Goal: Navigation & Orientation: Find specific page/section

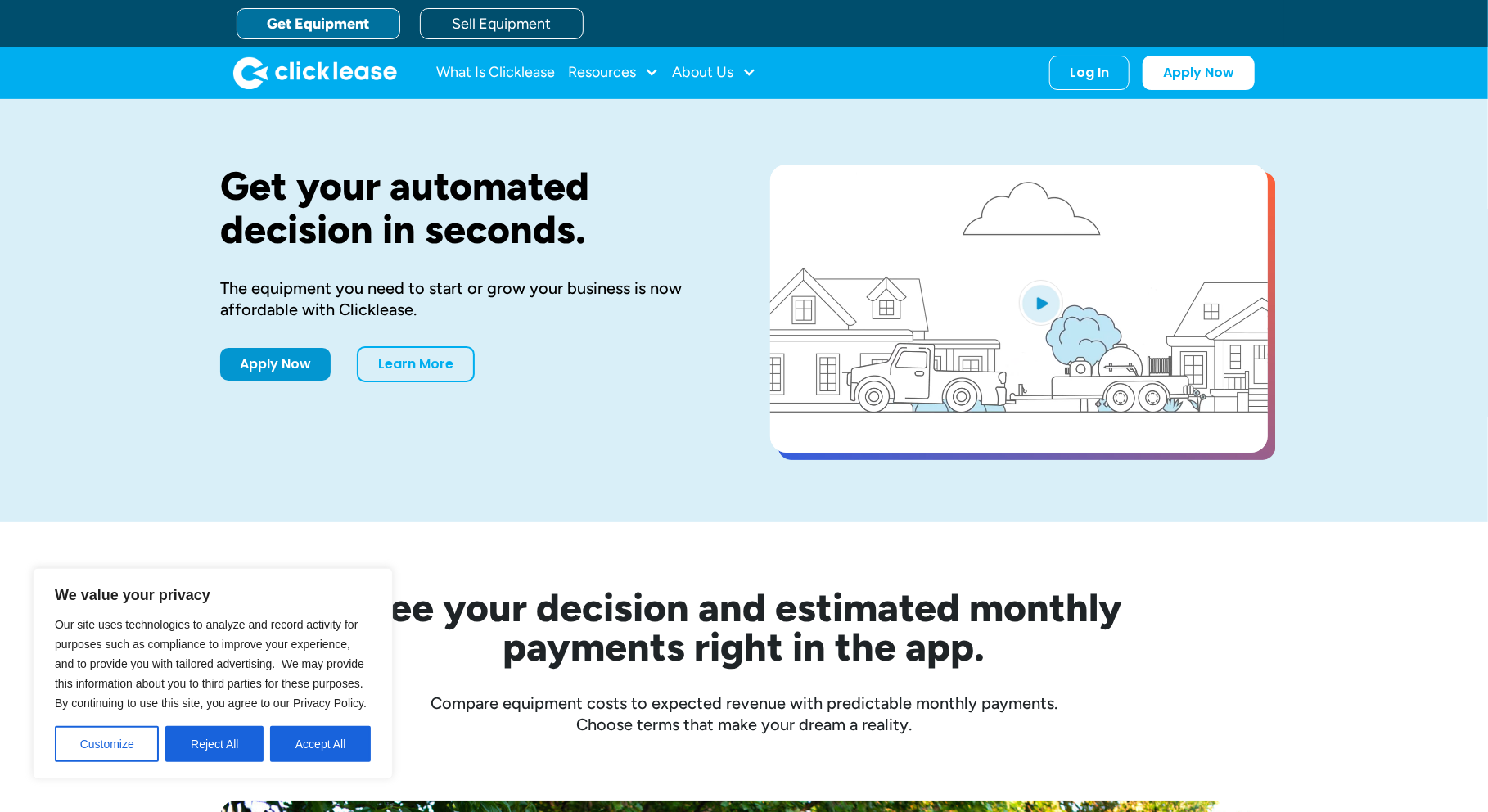
click at [358, 21] on link "Get Equipment" at bounding box center [318, 24] width 164 height 31
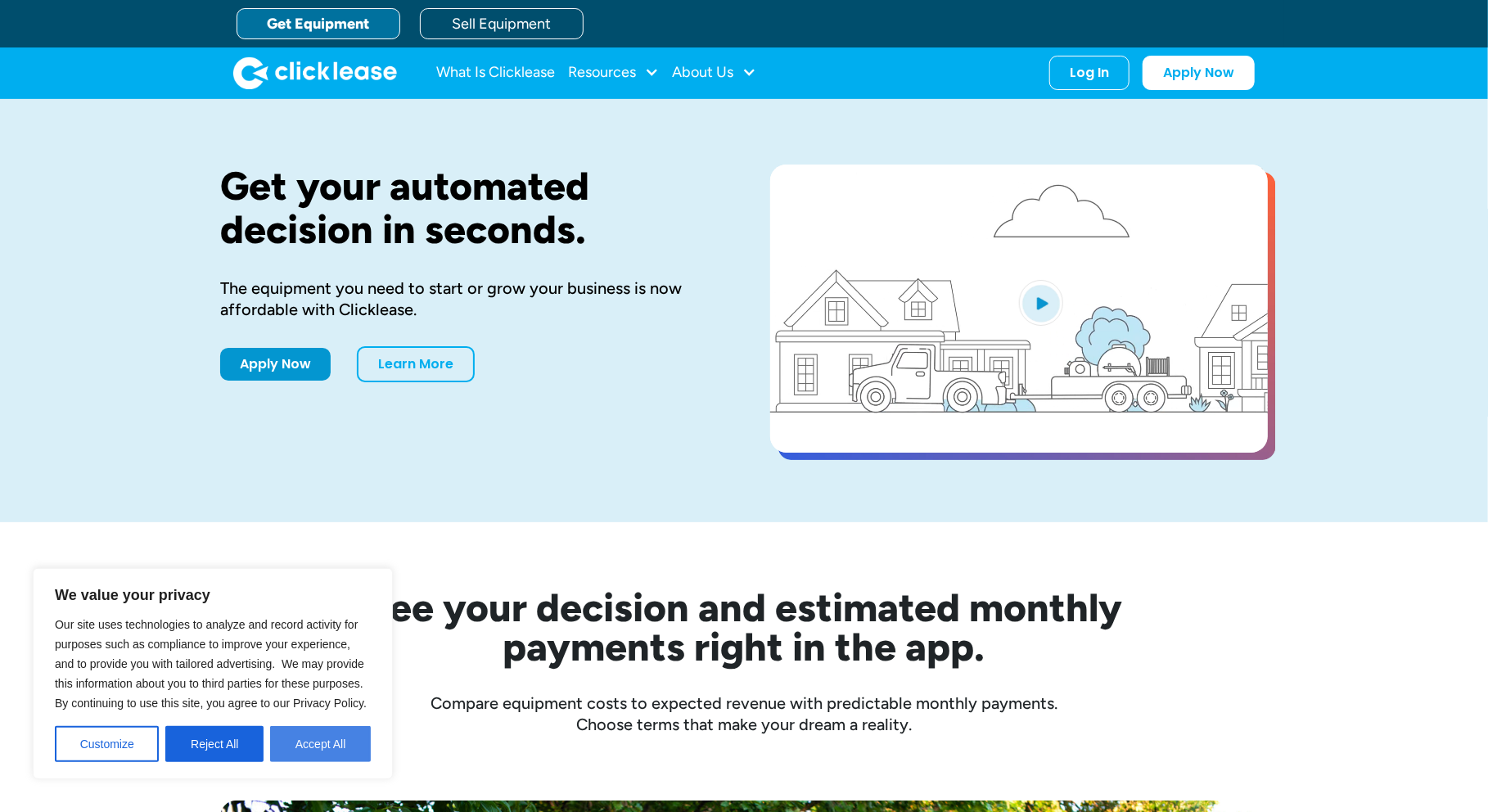
click at [318, 749] on button "Accept All" at bounding box center [320, 744] width 101 height 36
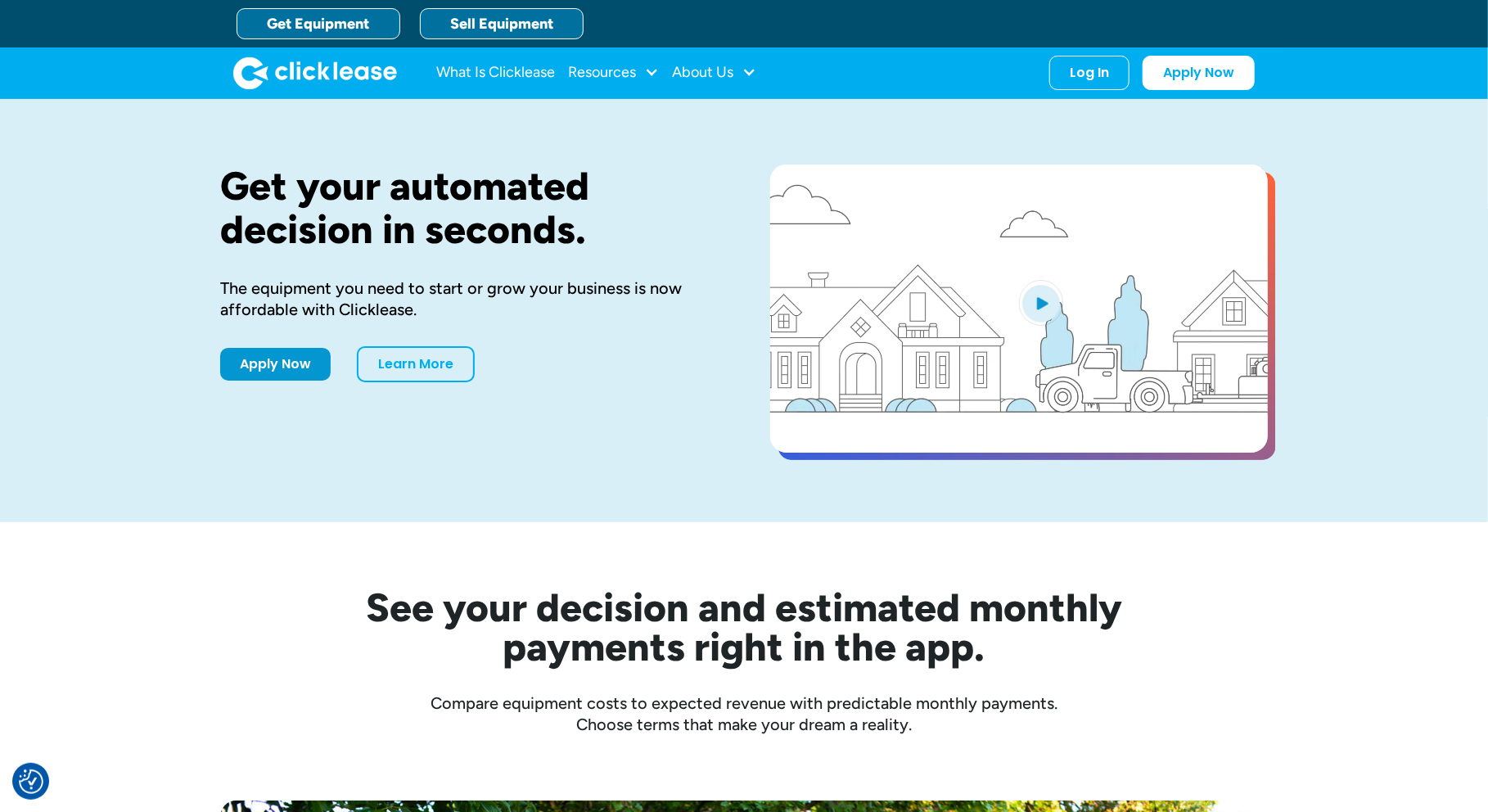
click at [446, 19] on link "Sell Equipment" at bounding box center [502, 24] width 164 height 31
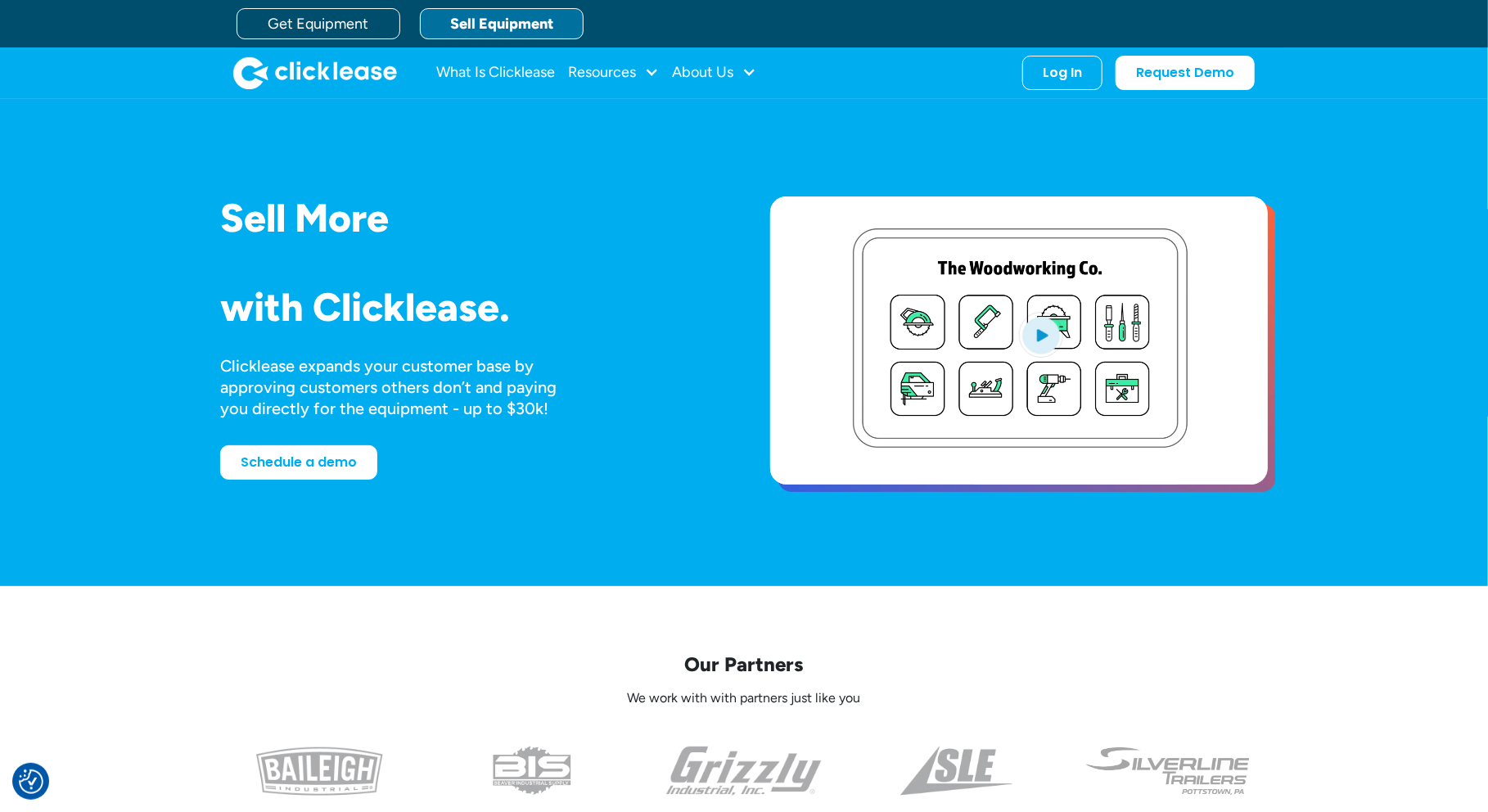
click at [363, 26] on link "Get Equipment" at bounding box center [318, 24] width 164 height 31
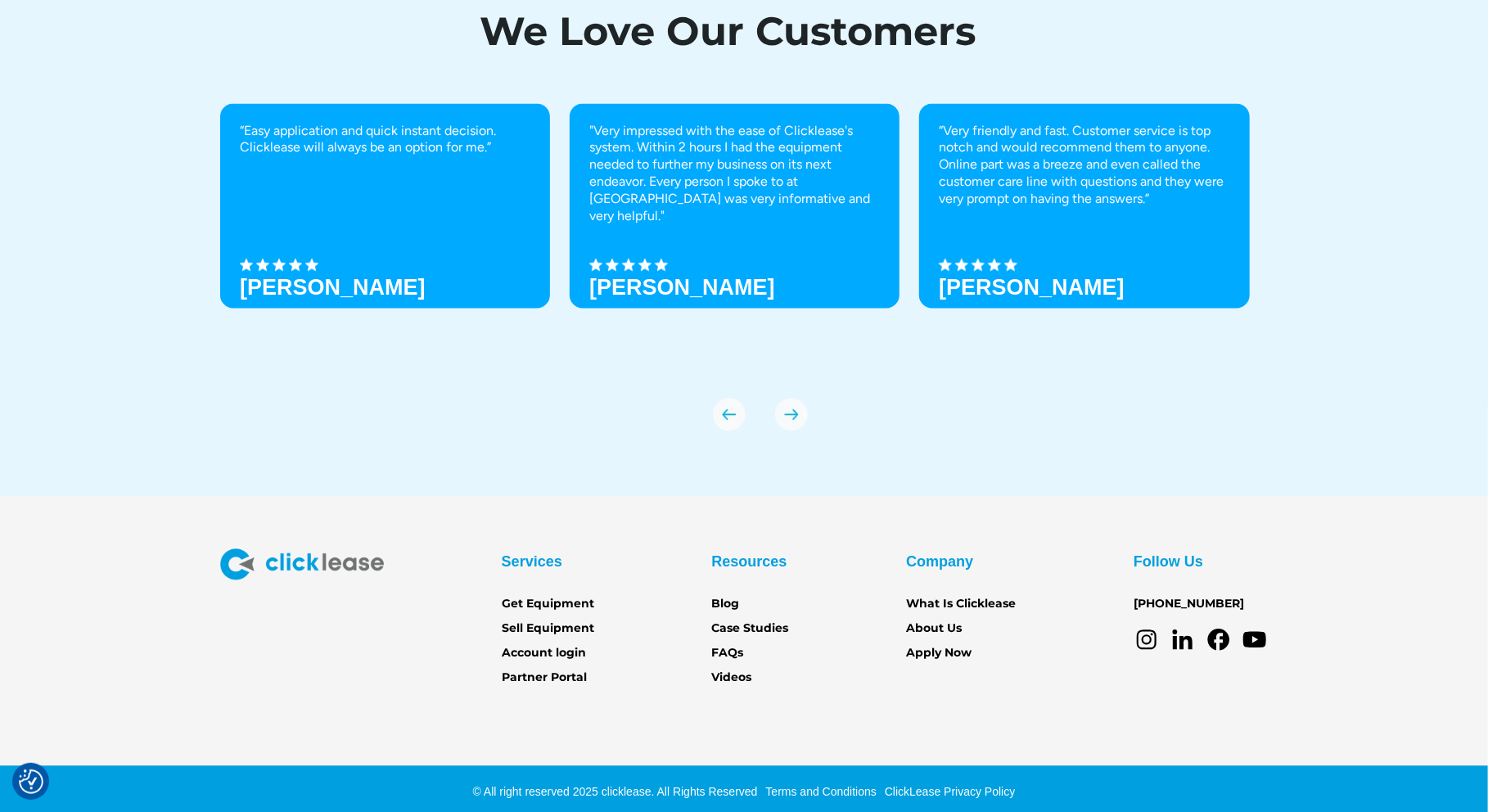
scroll to position [5628, 0]
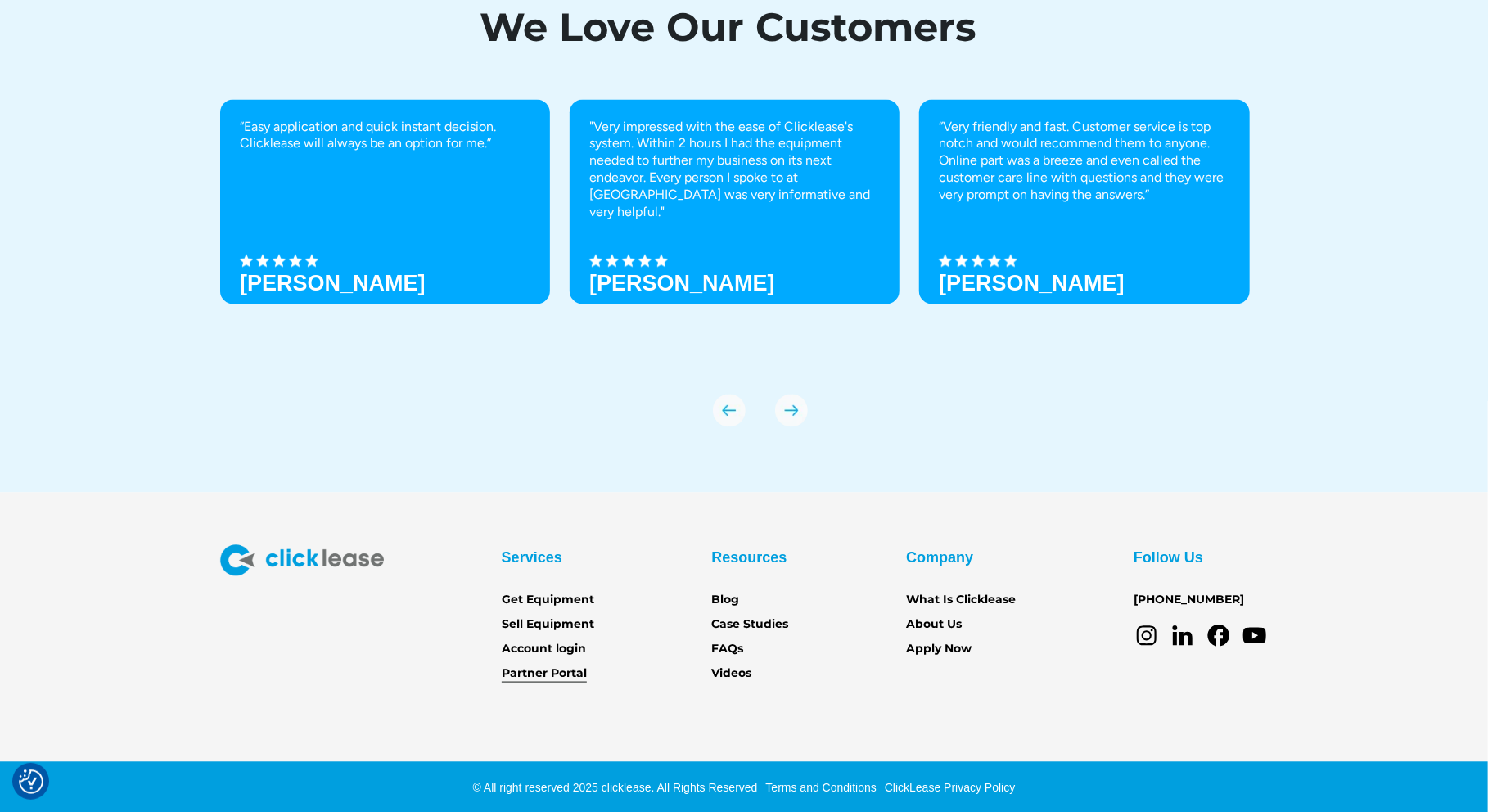
click at [569, 671] on link "Partner Portal" at bounding box center [544, 673] width 85 height 18
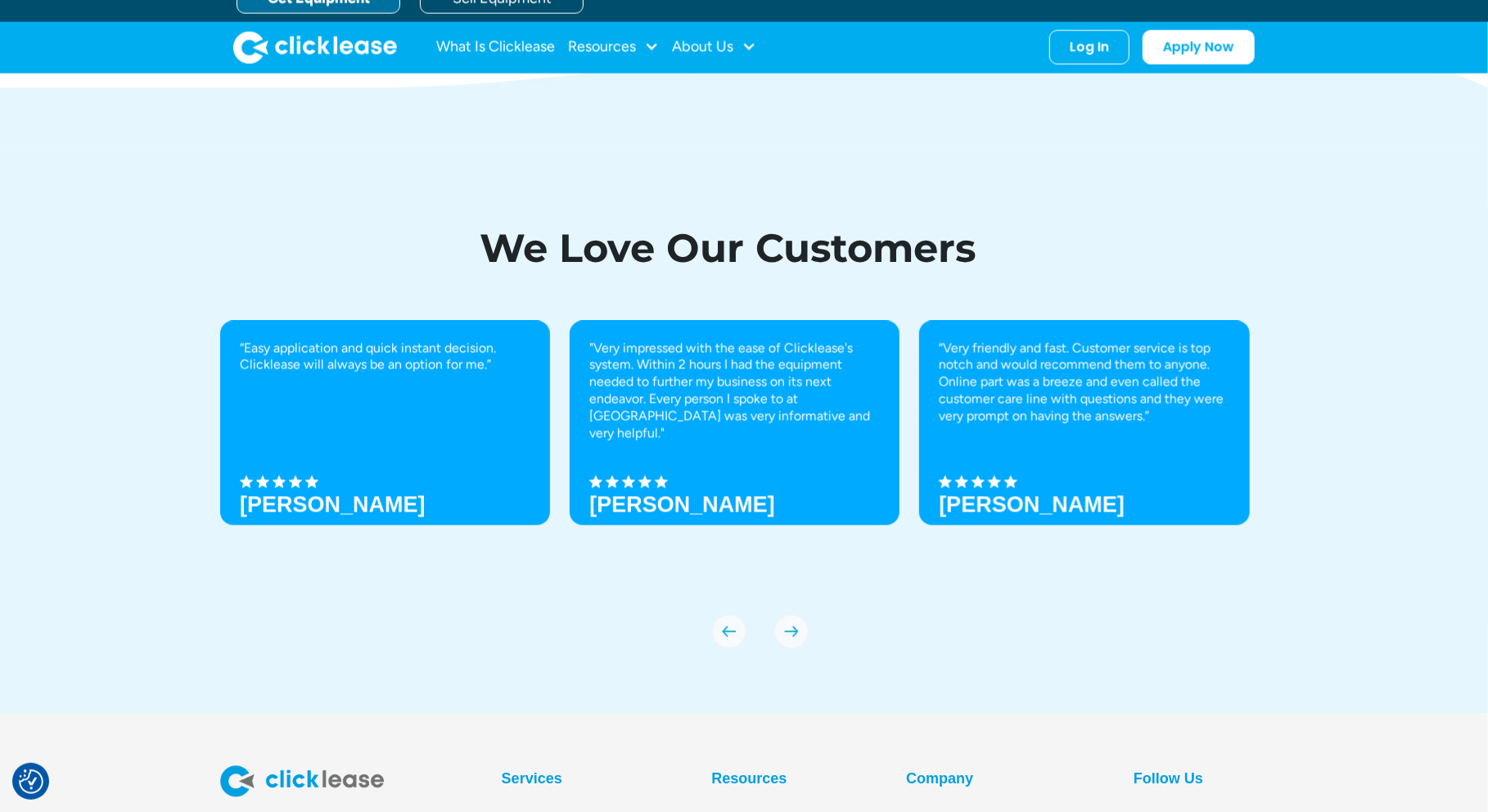
scroll to position [5383, 0]
